Goal: Information Seeking & Learning: Learn about a topic

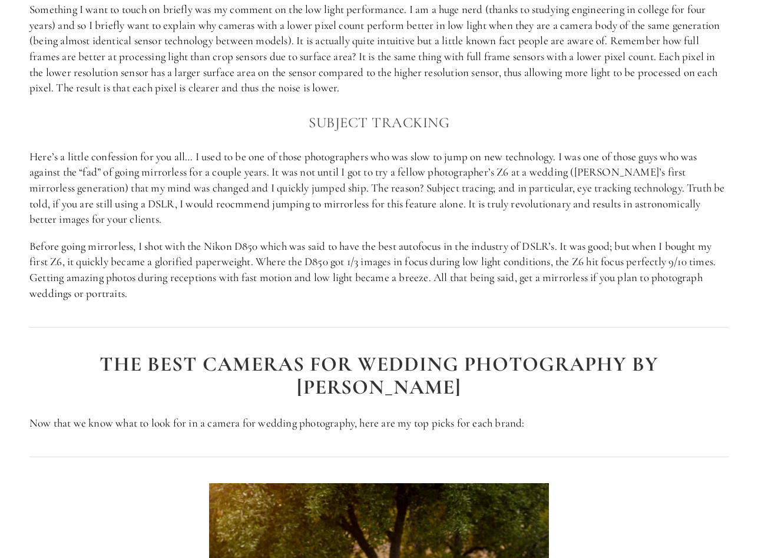
scroll to position [1161, 0]
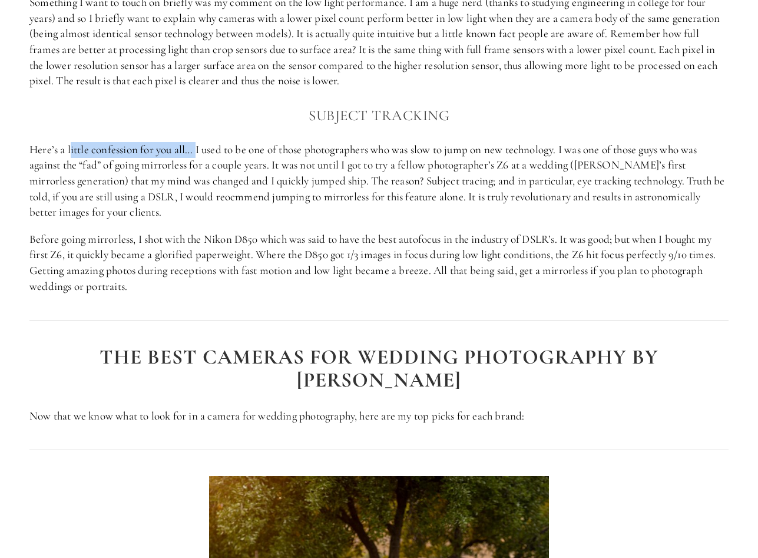
drag, startPoint x: 69, startPoint y: 144, endPoint x: 198, endPoint y: 151, distance: 129.7
click at [198, 151] on p "Here’s a little confession for you all… I used to be one of those photographers…" at bounding box center [378, 181] width 699 height 78
click at [469, 152] on p "Here’s a little confession for you all… I used to be one of those photographers…" at bounding box center [378, 181] width 699 height 78
drag, startPoint x: 396, startPoint y: 147, endPoint x: 407, endPoint y: 145, distance: 11.4
click at [407, 145] on p "Here’s a little confession for you all… I used to be one of those photographers…" at bounding box center [378, 181] width 699 height 78
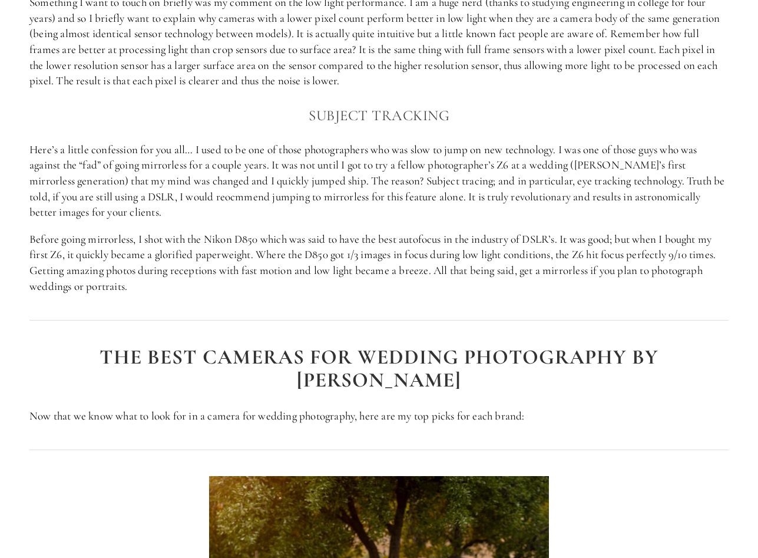
click at [395, 170] on p "Here’s a little confession for you all… I used to be one of those photographers…" at bounding box center [378, 181] width 699 height 78
drag, startPoint x: 328, startPoint y: 165, endPoint x: 545, endPoint y: 158, distance: 217.4
click at [545, 158] on p "Here’s a little confession for you all… I used to be one of those photographers…" at bounding box center [378, 181] width 699 height 78
click at [475, 188] on p "Here’s a little confession for you all… I used to be one of those photographers…" at bounding box center [378, 181] width 699 height 78
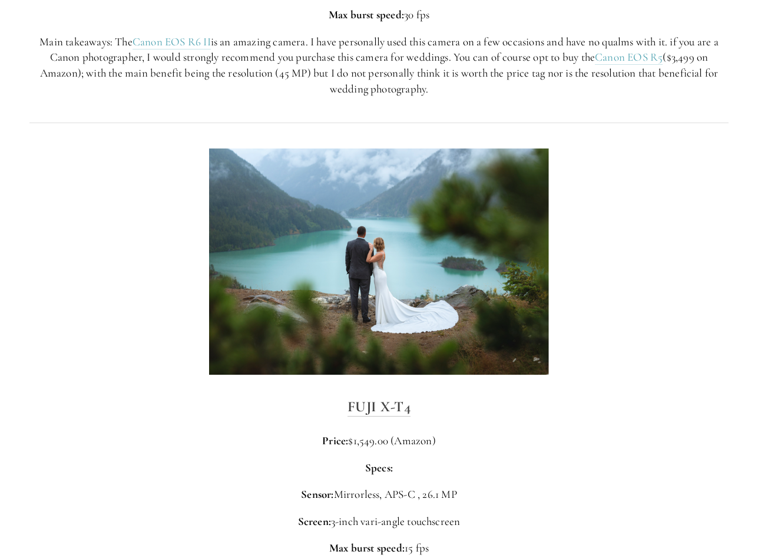
scroll to position [3061, 0]
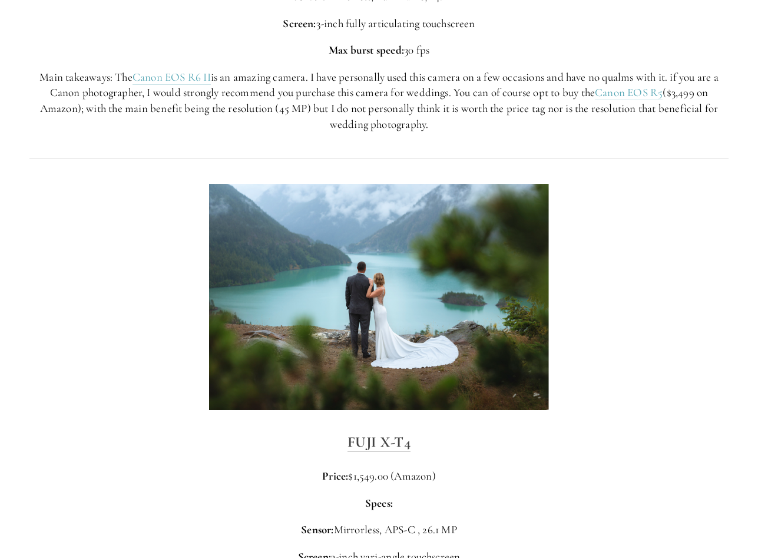
drag, startPoint x: 165, startPoint y: 84, endPoint x: 430, endPoint y: 115, distance: 267.3
click at [430, 115] on div "Canon EOS R6 II Price: $2,499.00 (Amazon) Specs: Sensor: Mirrorless, Full Frame…" at bounding box center [378, 14] width 719 height 255
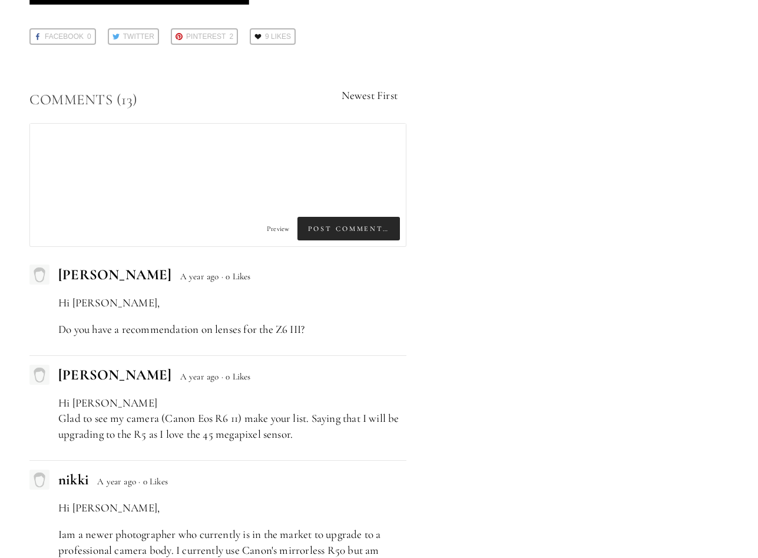
scroll to position [4404, 0]
